Goal: Find specific page/section: Find specific page/section

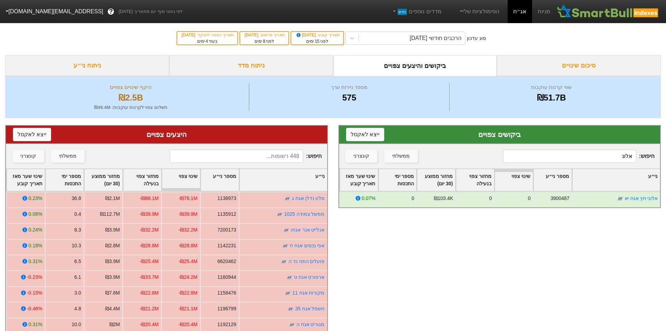
click at [604, 159] on input "אלונ" at bounding box center [569, 155] width 133 height 13
click at [605, 159] on input "אלונ" at bounding box center [569, 155] width 133 height 13
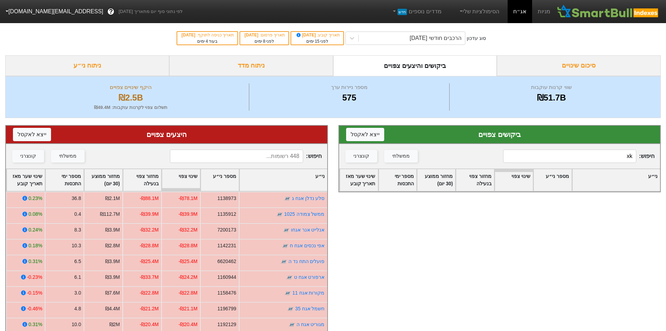
type input "x"
type input "סלע"
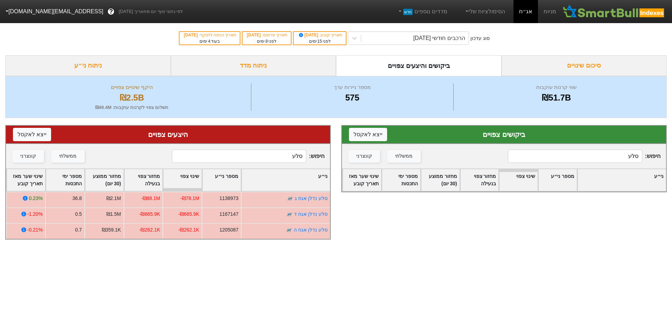
click at [277, 158] on input "סלע" at bounding box center [239, 155] width 134 height 13
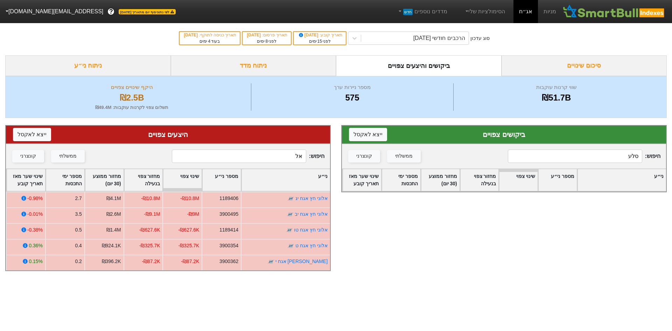
type input "א"
type input "עזר"
